Goal: Understand process/instructions: Learn how to perform a task or action

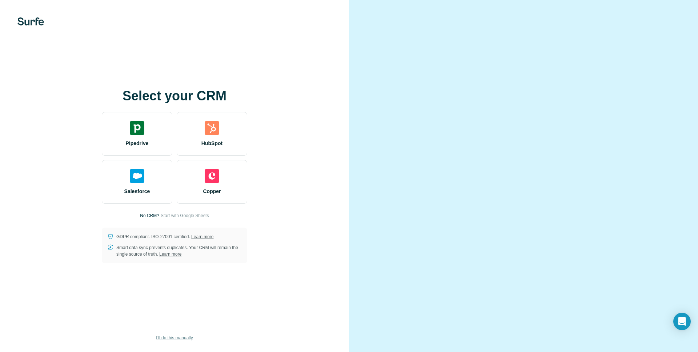
click at [165, 334] on span "I’ll do this manually" at bounding box center [174, 337] width 37 height 7
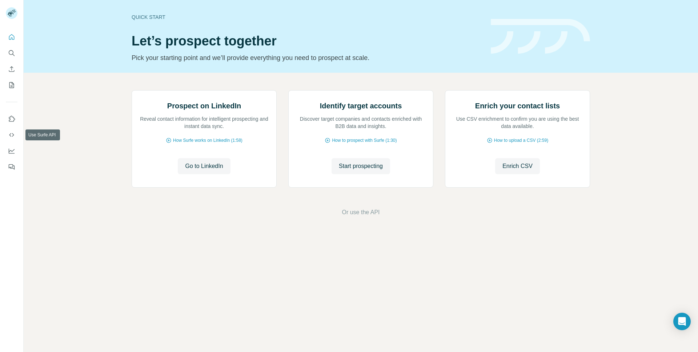
click at [10, 148] on icon "Dashboard" at bounding box center [11, 150] width 7 height 7
